Goal: Find specific page/section: Find specific page/section

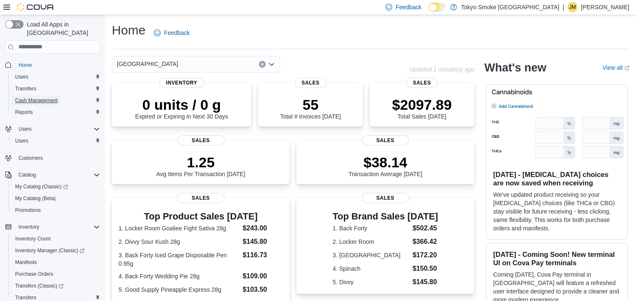
click at [51, 97] on span "Cash Management" at bounding box center [36, 100] width 42 height 7
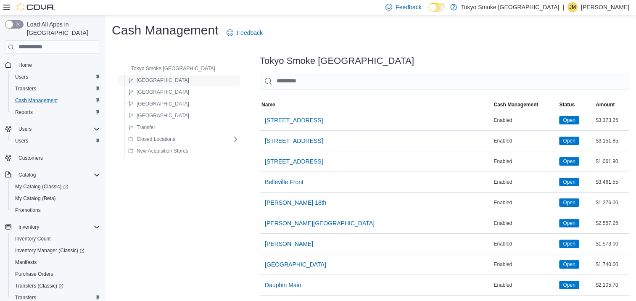
click at [138, 82] on span "[GEOGRAPHIC_DATA]" at bounding box center [163, 80] width 53 height 7
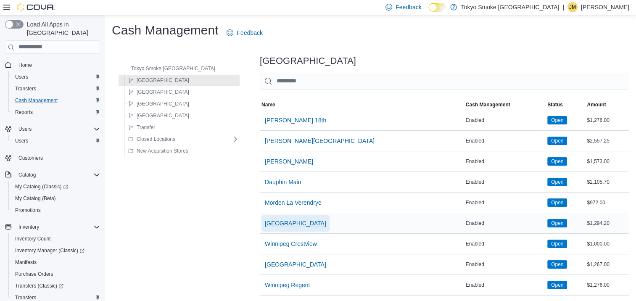
click at [287, 223] on span "[GEOGRAPHIC_DATA]" at bounding box center [295, 223] width 61 height 8
